Goal: Check status

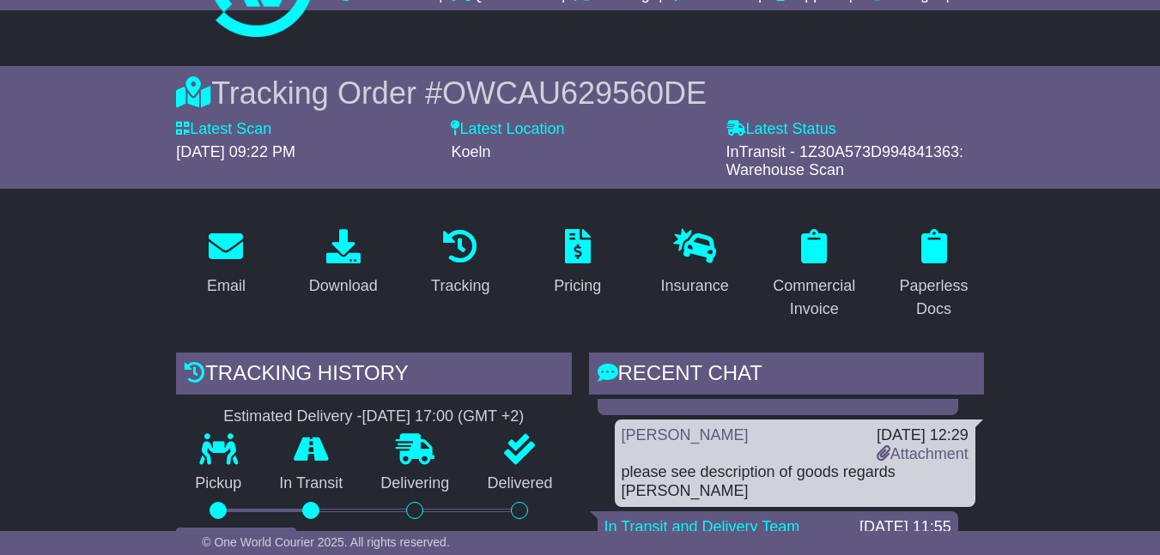
scroll to position [86, 0]
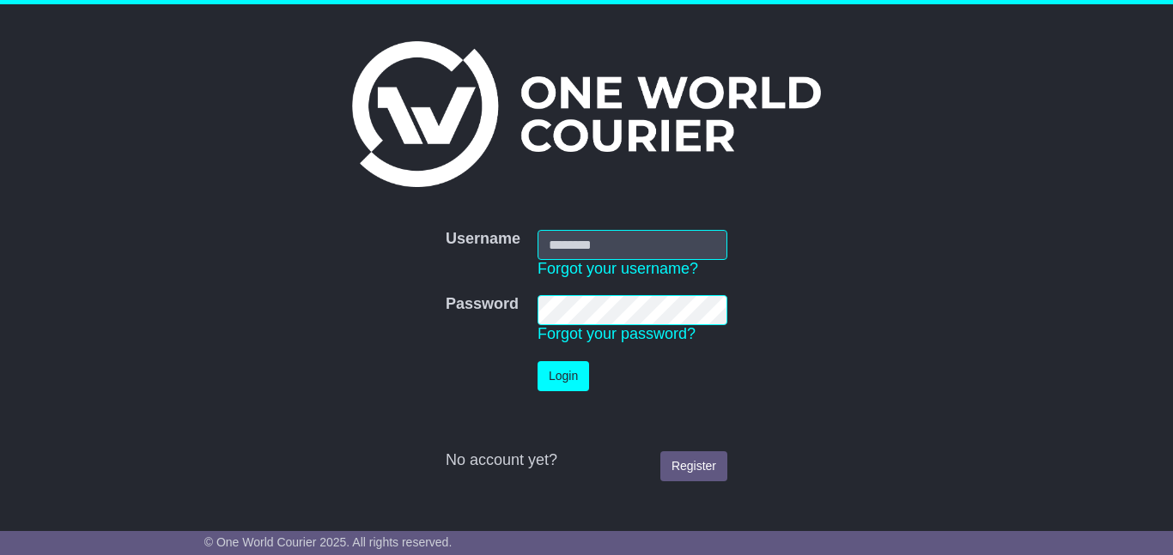
click at [570, 240] on input "Username" at bounding box center [632, 245] width 190 height 30
type input "**********"
click at [572, 373] on button "Login" at bounding box center [563, 376] width 52 height 30
